Goal: Task Accomplishment & Management: Manage account settings

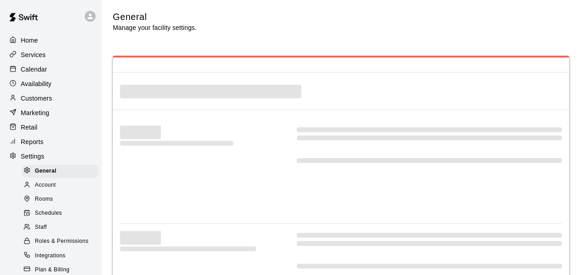
select select "**"
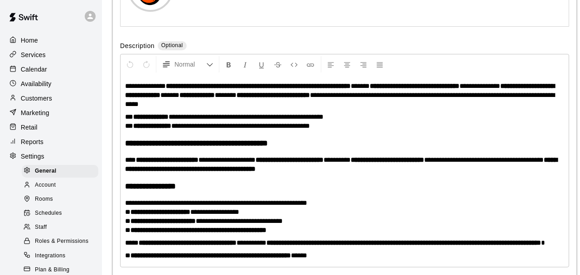
scroll to position [2002, 0]
click at [37, 69] on p "Calendar" at bounding box center [34, 69] width 26 height 9
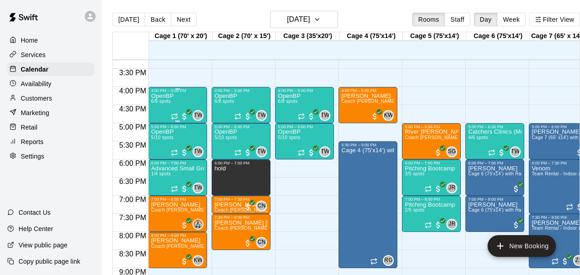
scroll to position [556, 0]
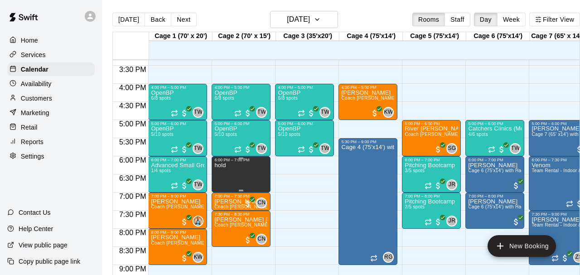
click at [252, 160] on div "6:00 PM – 7:00 PM" at bounding box center [240, 160] width 53 height 5
click at [220, 189] on icon "delete" at bounding box center [223, 188] width 11 height 11
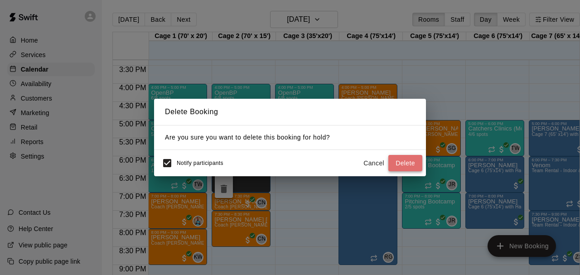
click at [409, 163] on button "Delete" at bounding box center [405, 163] width 34 height 17
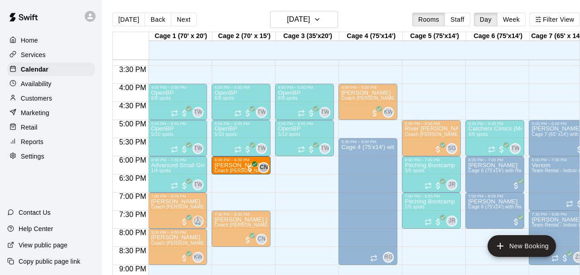
drag, startPoint x: 227, startPoint y: 204, endPoint x: 228, endPoint y: 168, distance: 35.8
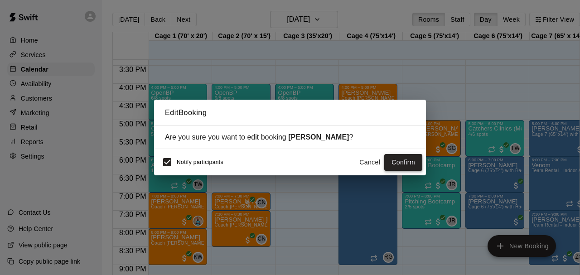
click at [405, 161] on button "Confirm" at bounding box center [403, 162] width 38 height 17
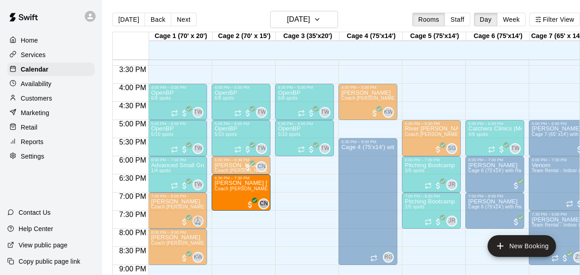
drag, startPoint x: 235, startPoint y: 228, endPoint x: 234, endPoint y: 192, distance: 36.2
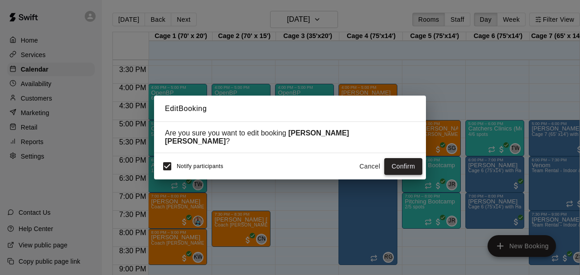
click at [404, 161] on button "Confirm" at bounding box center [403, 166] width 38 height 17
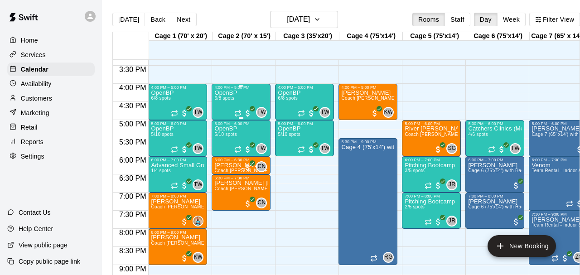
click at [236, 103] on div "OpenBP 6/8 spots" at bounding box center [225, 227] width 23 height 275
click at [218, 91] on button "edit" at bounding box center [224, 99] width 18 height 18
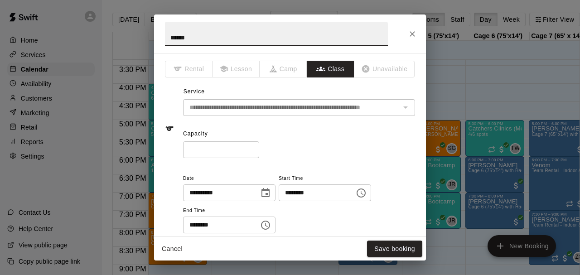
click at [254, 148] on input "*" at bounding box center [221, 149] width 76 height 17
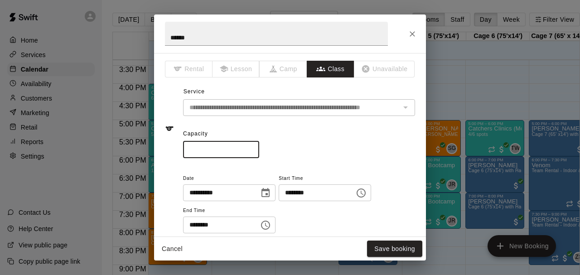
type input "**"
click at [254, 148] on input "**" at bounding box center [221, 149] width 76 height 17
click at [395, 245] on button "Save booking" at bounding box center [394, 248] width 55 height 17
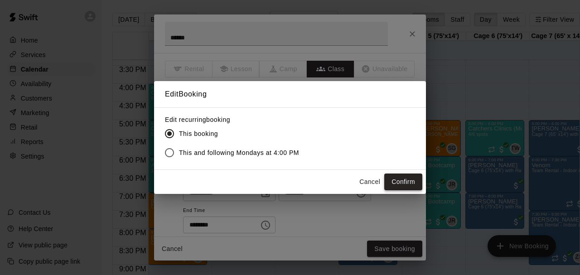
click at [402, 187] on button "Confirm" at bounding box center [403, 181] width 38 height 17
